Goal: Task Accomplishment & Management: Use online tool/utility

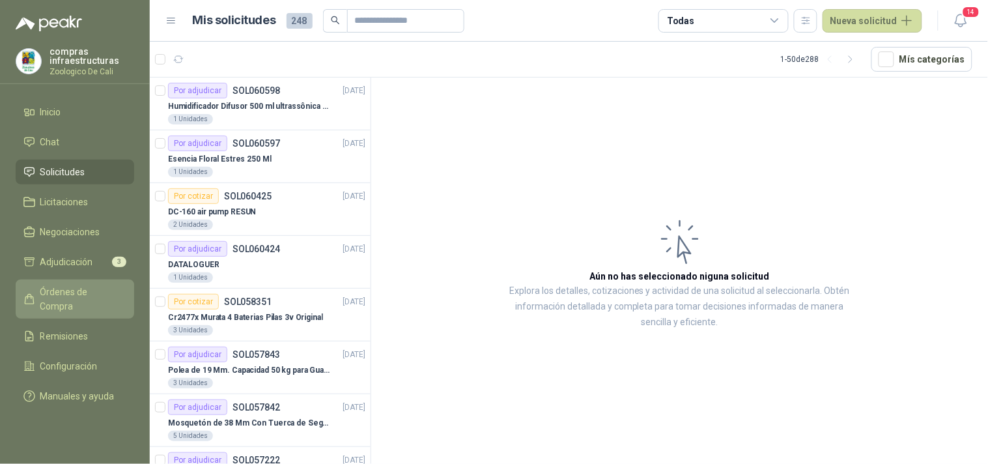
click at [72, 289] on span "Órdenes de Compra" at bounding box center [80, 298] width 81 height 29
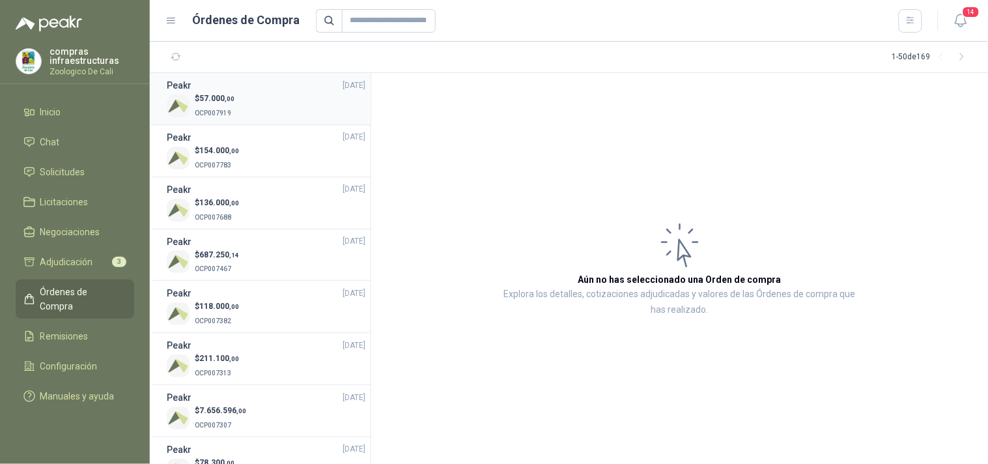
click at [217, 107] on p "OCP007919" at bounding box center [215, 112] width 40 height 14
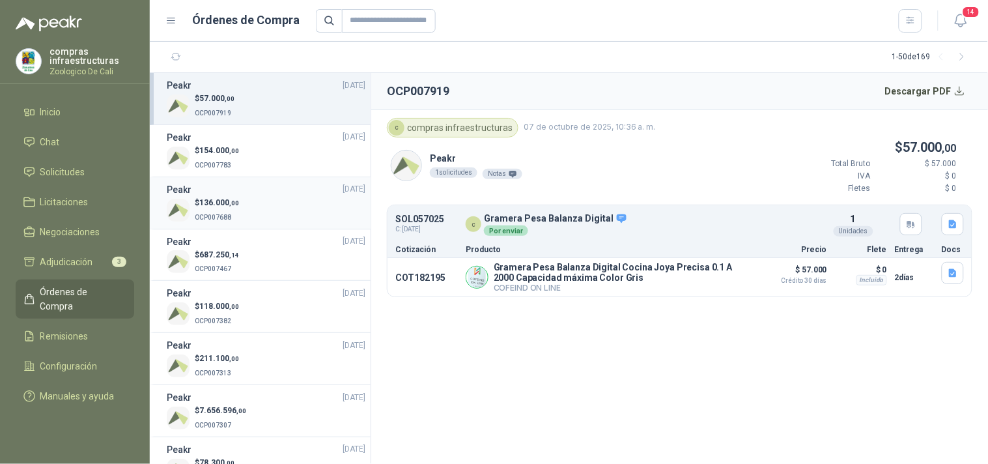
click at [276, 189] on div "Peakr [DATE]" at bounding box center [266, 189] width 199 height 14
click at [264, 174] on li "Peakr [DATE] $ 154.000 ,00 OCP007783" at bounding box center [260, 151] width 221 height 52
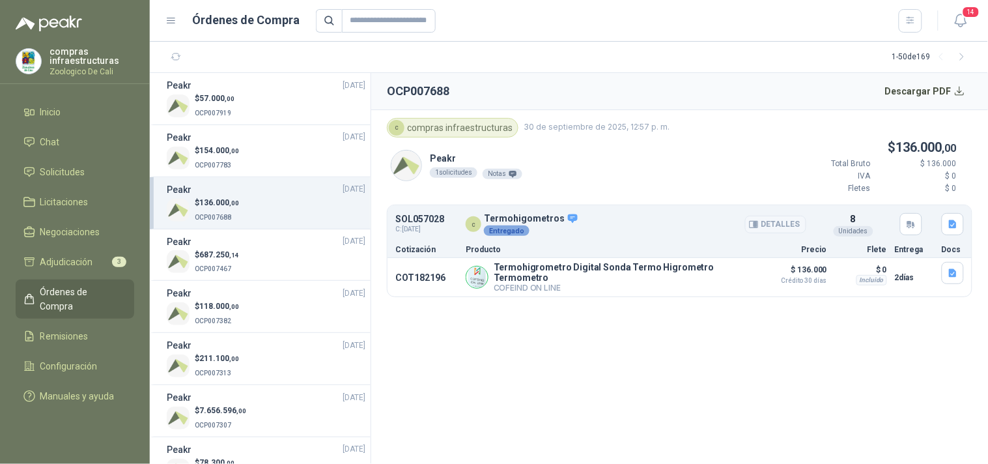
click at [770, 227] on button "Detalles" at bounding box center [775, 224] width 61 height 18
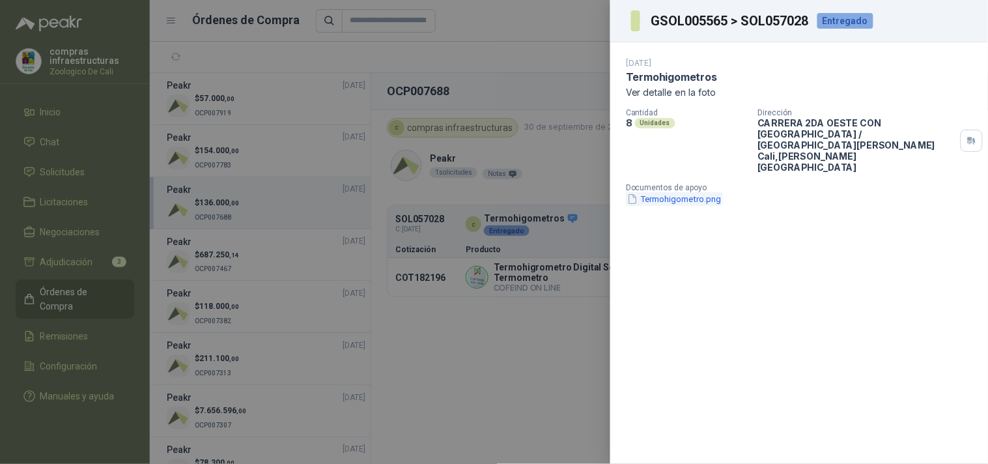
click at [657, 192] on button "Termohigometro.png" at bounding box center [674, 199] width 97 height 14
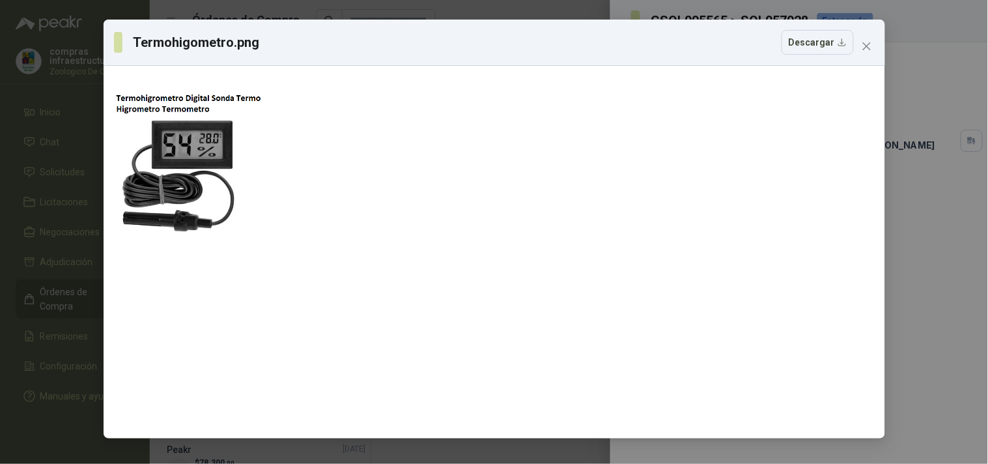
click at [859, 56] on div "Termohigometro.png Descargar" at bounding box center [494, 43] width 781 height 46
click at [859, 48] on span "Close" at bounding box center [866, 46] width 21 height 10
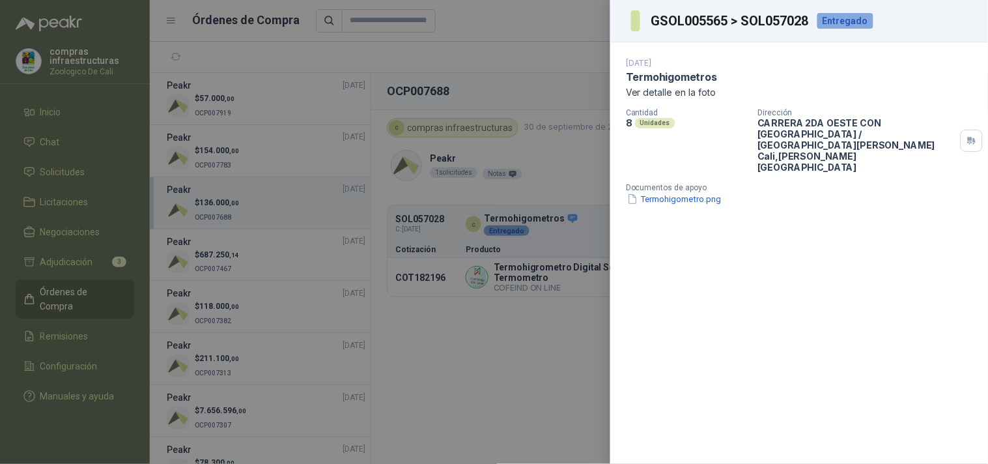
click at [48, 139] on div at bounding box center [494, 232] width 988 height 464
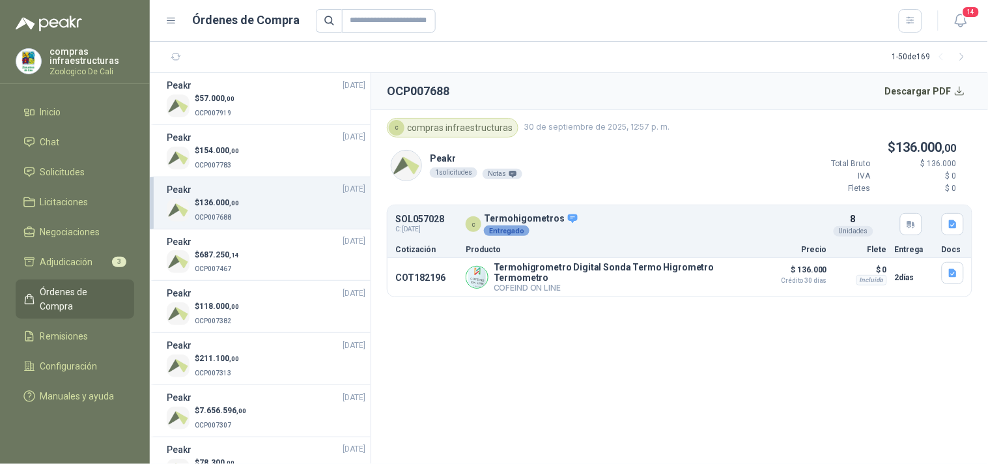
click at [53, 154] on ul "Inicio Chat Solicitudes Licitaciones Negociaciones Adjudicación 3 Órdenes de Co…" at bounding box center [75, 257] width 150 height 314
click at [55, 145] on span "Chat" at bounding box center [50, 142] width 20 height 14
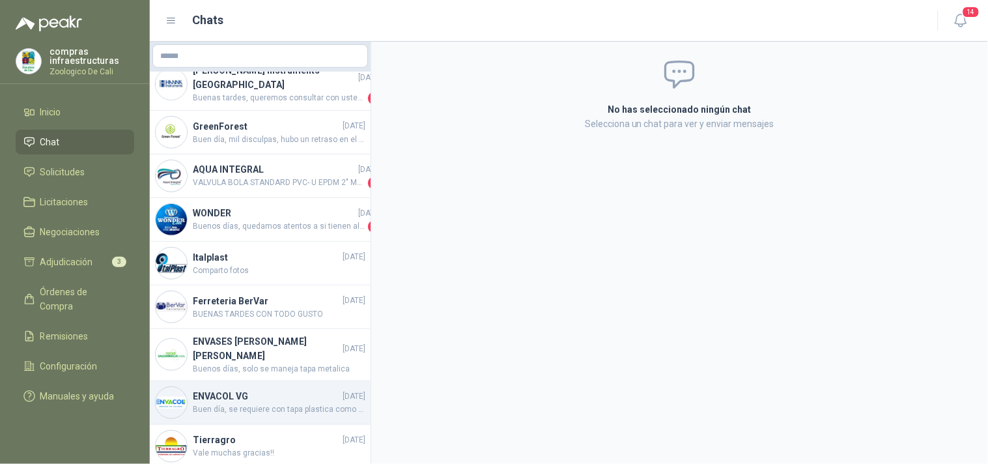
scroll to position [217, 0]
